Goal: Task Accomplishment & Management: Use online tool/utility

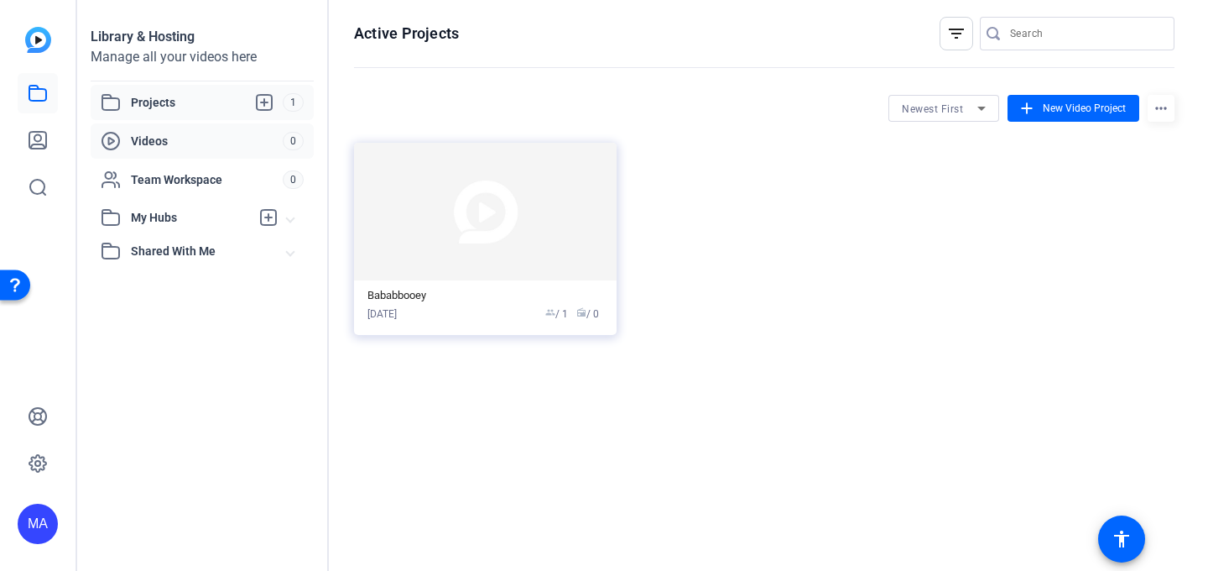
click at [209, 136] on span "Videos" at bounding box center [207, 141] width 152 height 17
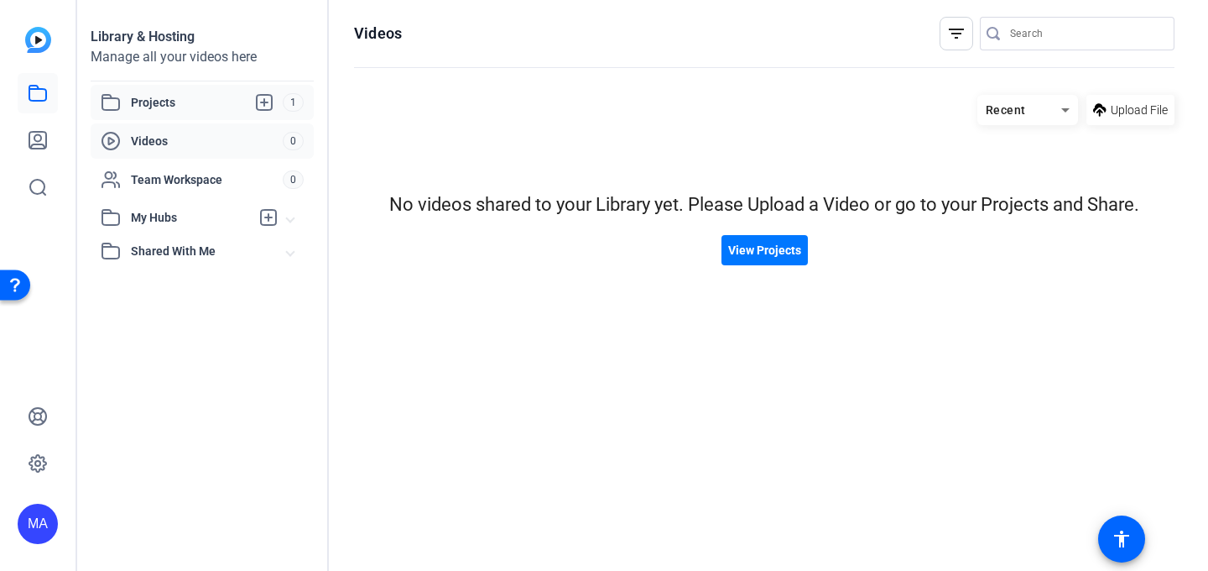
click at [187, 102] on span "Projects" at bounding box center [207, 102] width 152 height 20
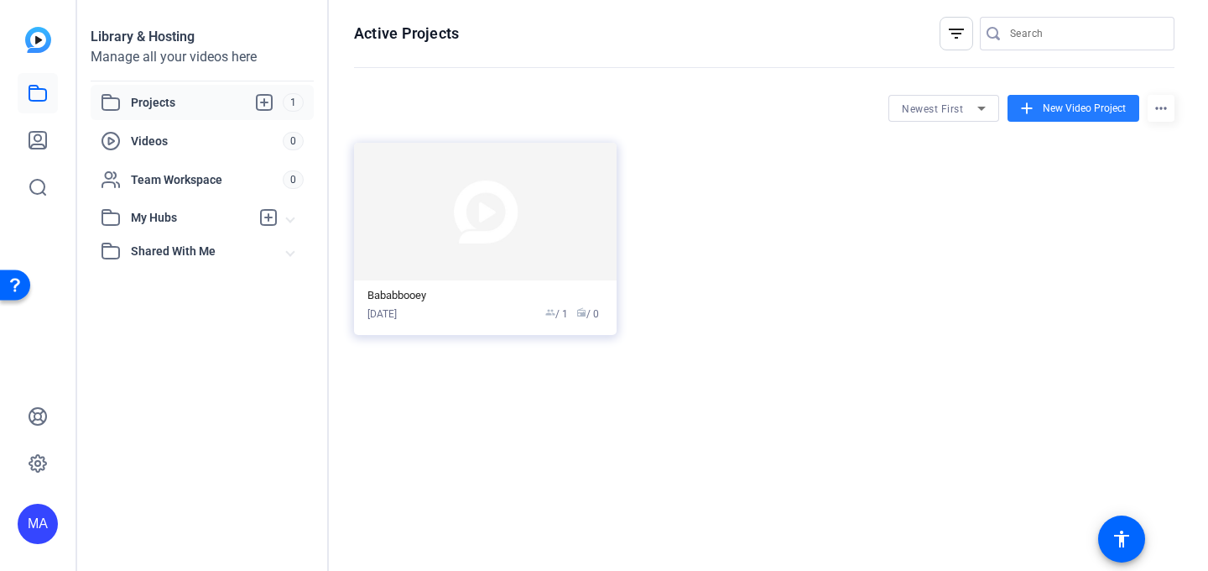
click at [1103, 116] on span at bounding box center [1074, 108] width 132 height 40
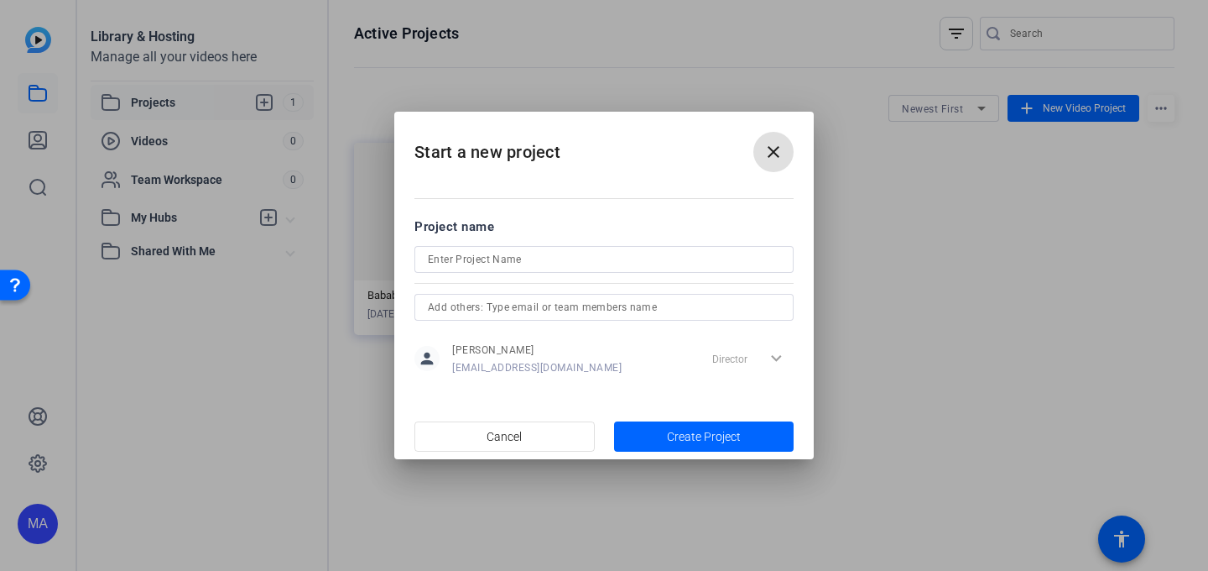
click at [777, 142] on mat-icon "close" at bounding box center [774, 152] width 20 height 20
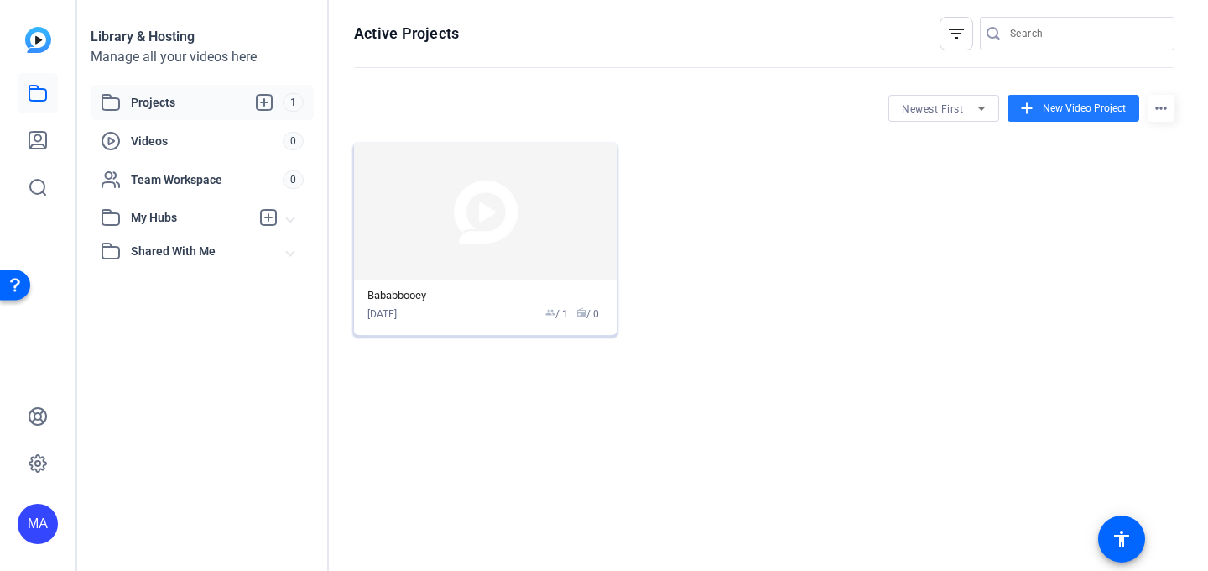
click at [498, 274] on img at bounding box center [485, 212] width 263 height 138
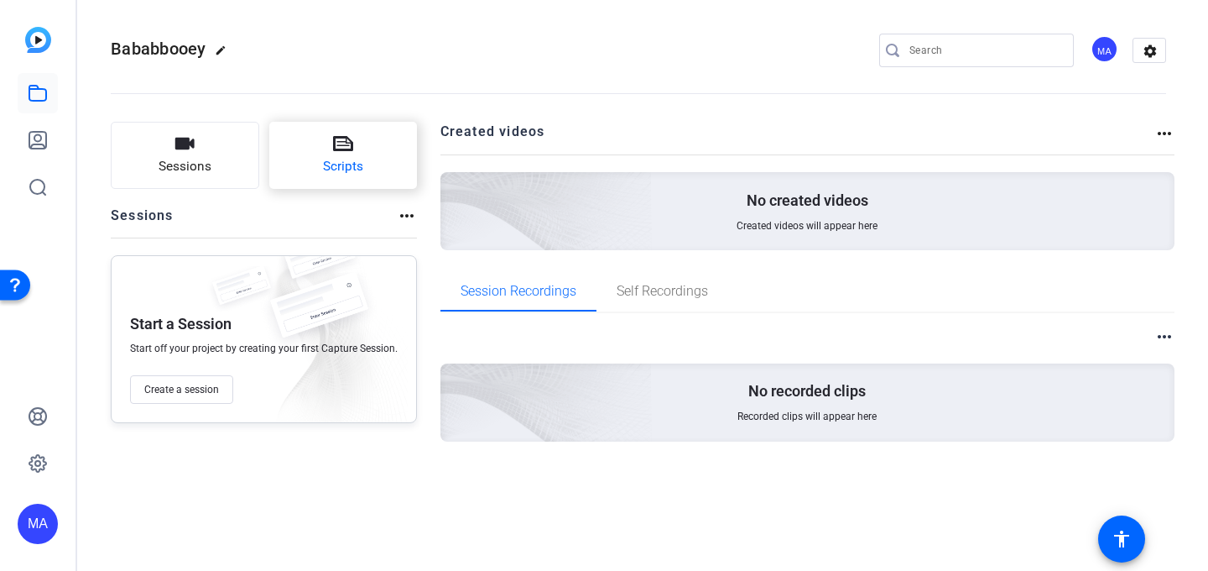
click at [340, 163] on span "Scripts" at bounding box center [343, 166] width 40 height 19
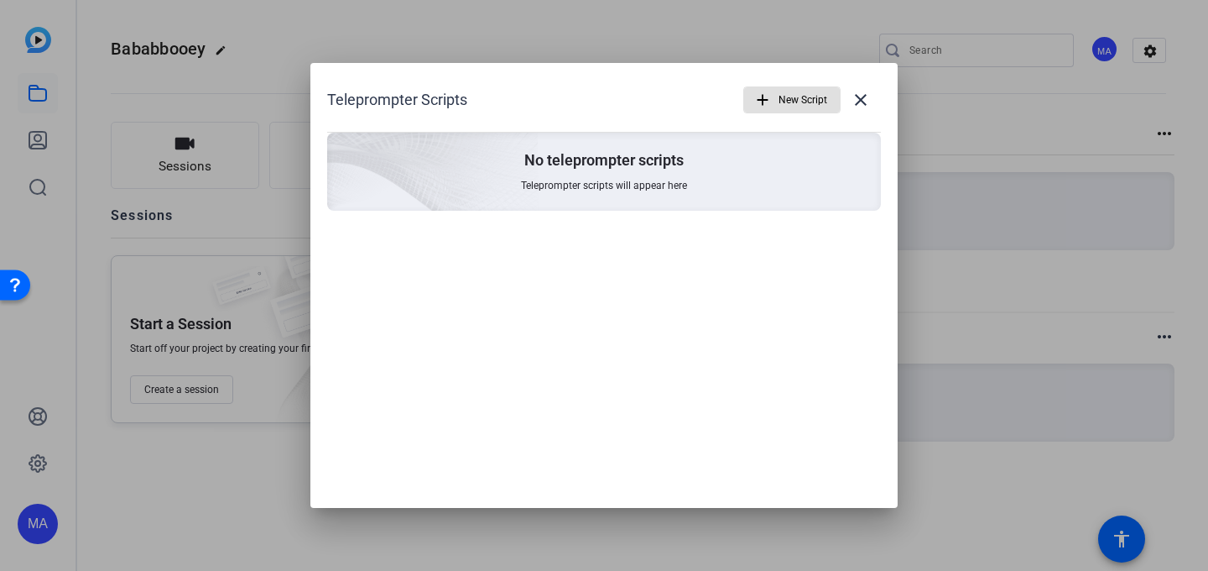
click at [686, 185] on span "Teleprompter scripts will appear here" at bounding box center [604, 185] width 166 height 13
click at [786, 102] on span "New Script" at bounding box center [803, 100] width 49 height 32
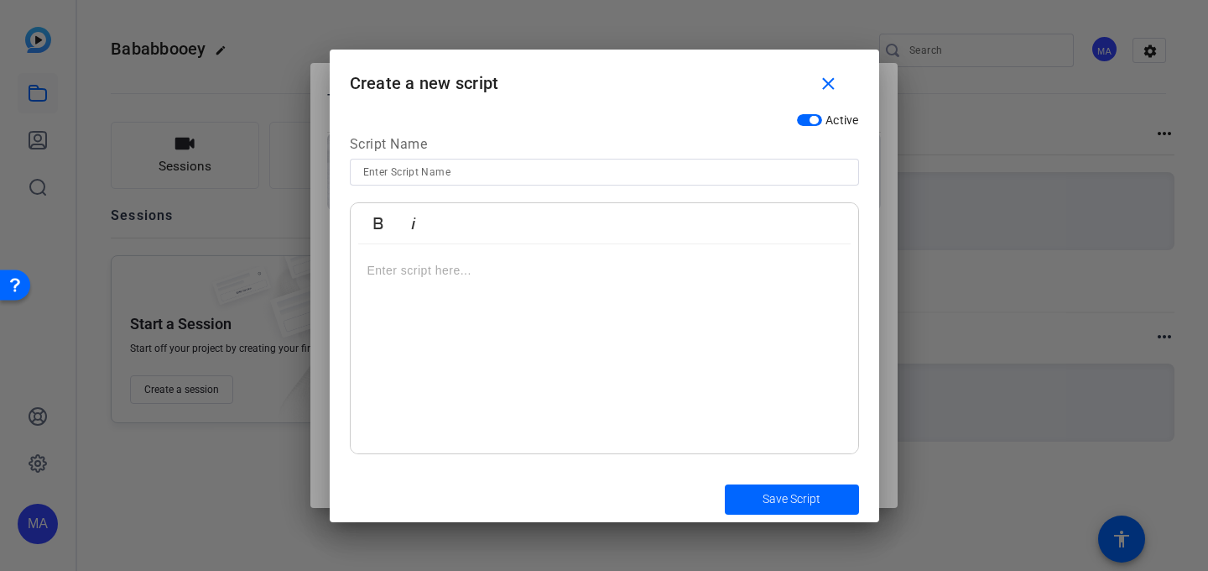
click at [576, 293] on div at bounding box center [605, 349] width 508 height 210
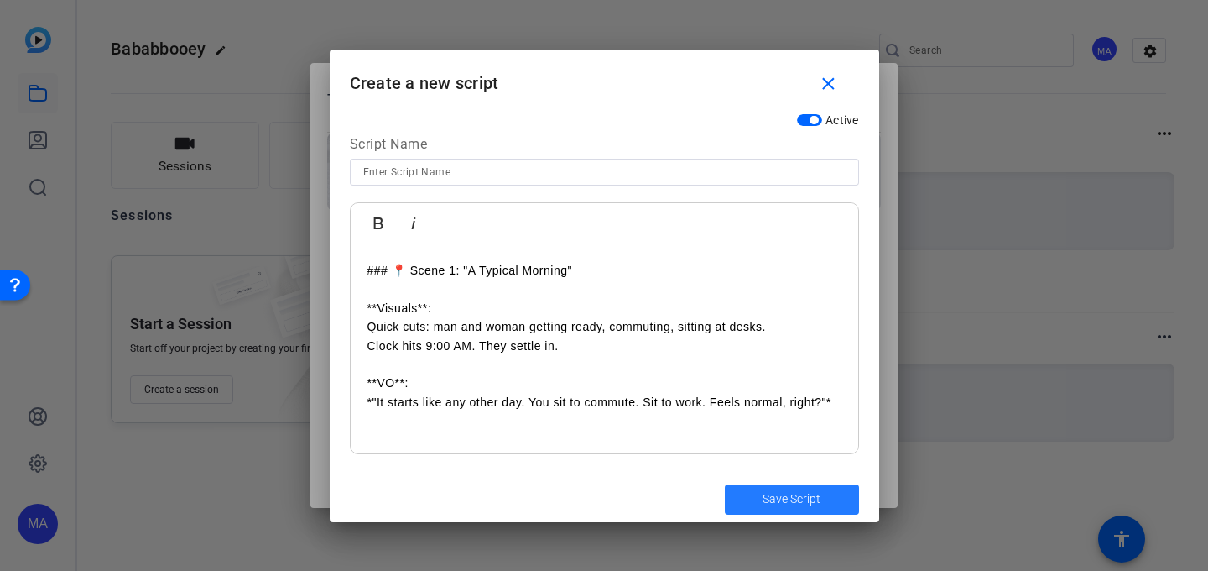
click at [764, 488] on span "submit" at bounding box center [792, 499] width 134 height 40
click at [791, 501] on span "Save Script" at bounding box center [792, 499] width 58 height 18
click at [761, 189] on div at bounding box center [604, 194] width 509 height 18
click at [765, 177] on input at bounding box center [604, 172] width 483 height 20
type input "ughhh"
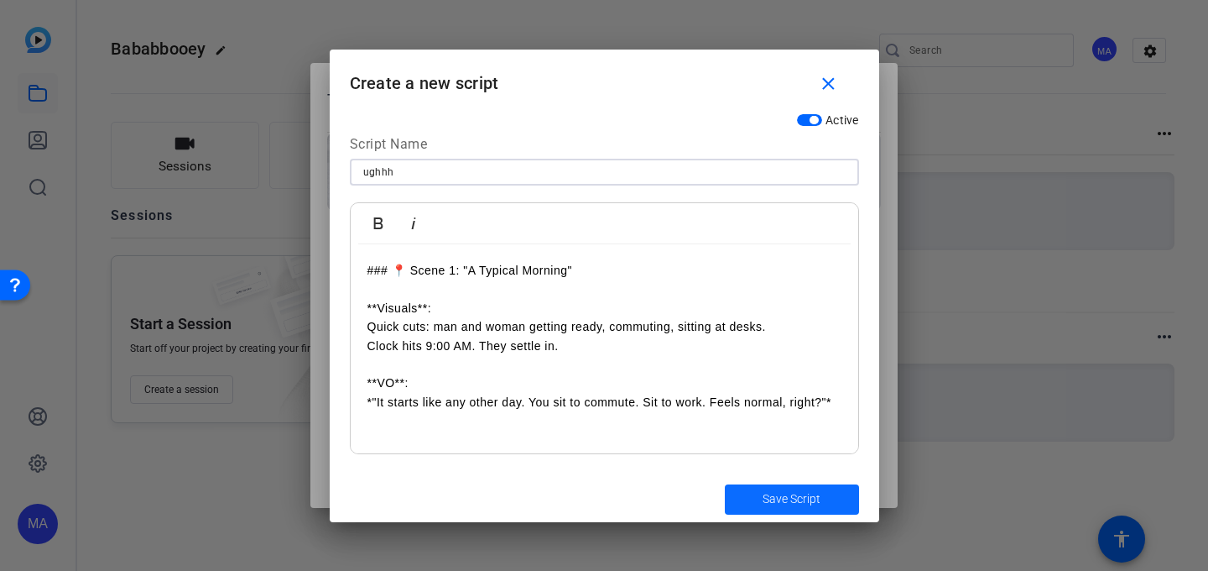
click at [804, 495] on span "Save Script" at bounding box center [792, 499] width 58 height 18
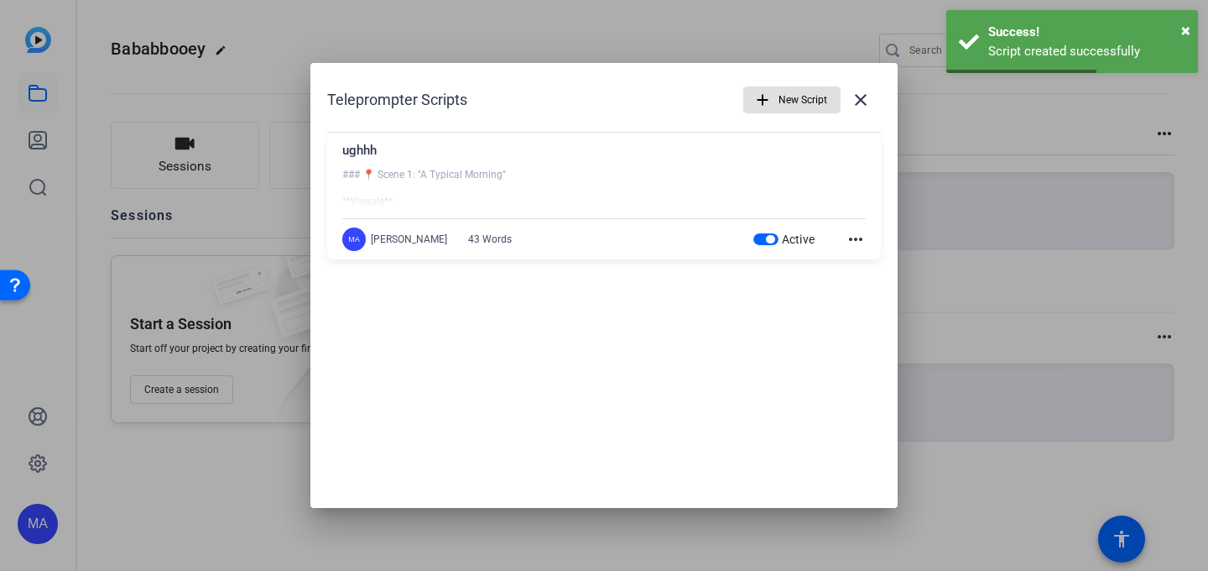
click at [857, 248] on mat-icon "more_horiz" at bounding box center [856, 239] width 20 height 20
click at [854, 239] on div at bounding box center [604, 285] width 1208 height 571
click at [862, 94] on mat-icon "close" at bounding box center [861, 100] width 20 height 20
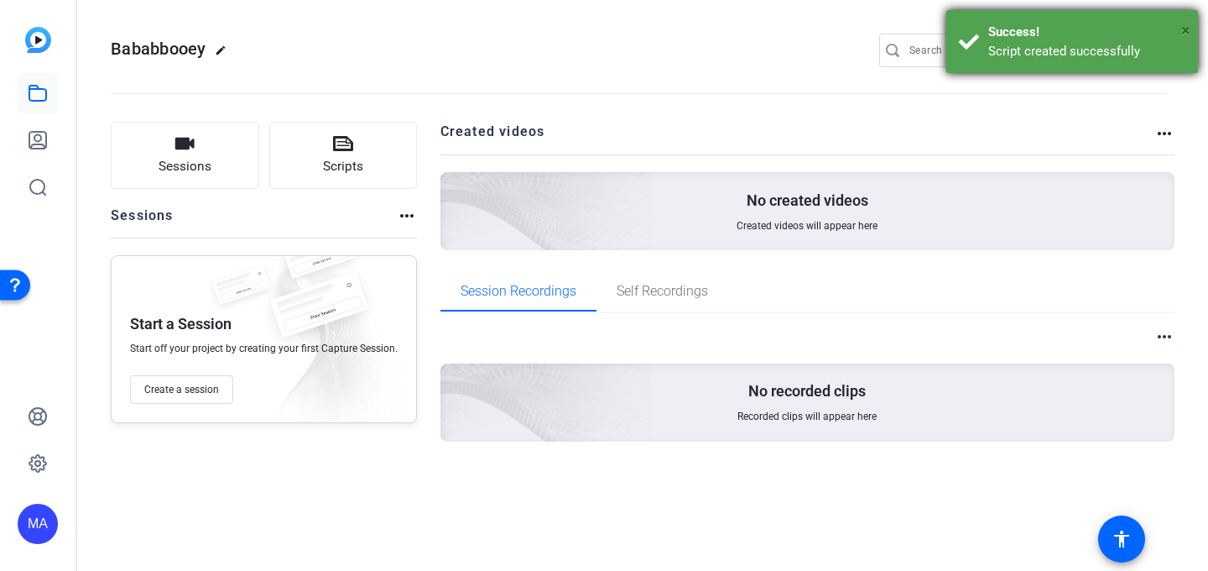
click at [1183, 26] on span "×" at bounding box center [1186, 30] width 9 height 20
